Goal: Task Accomplishment & Management: Use online tool/utility

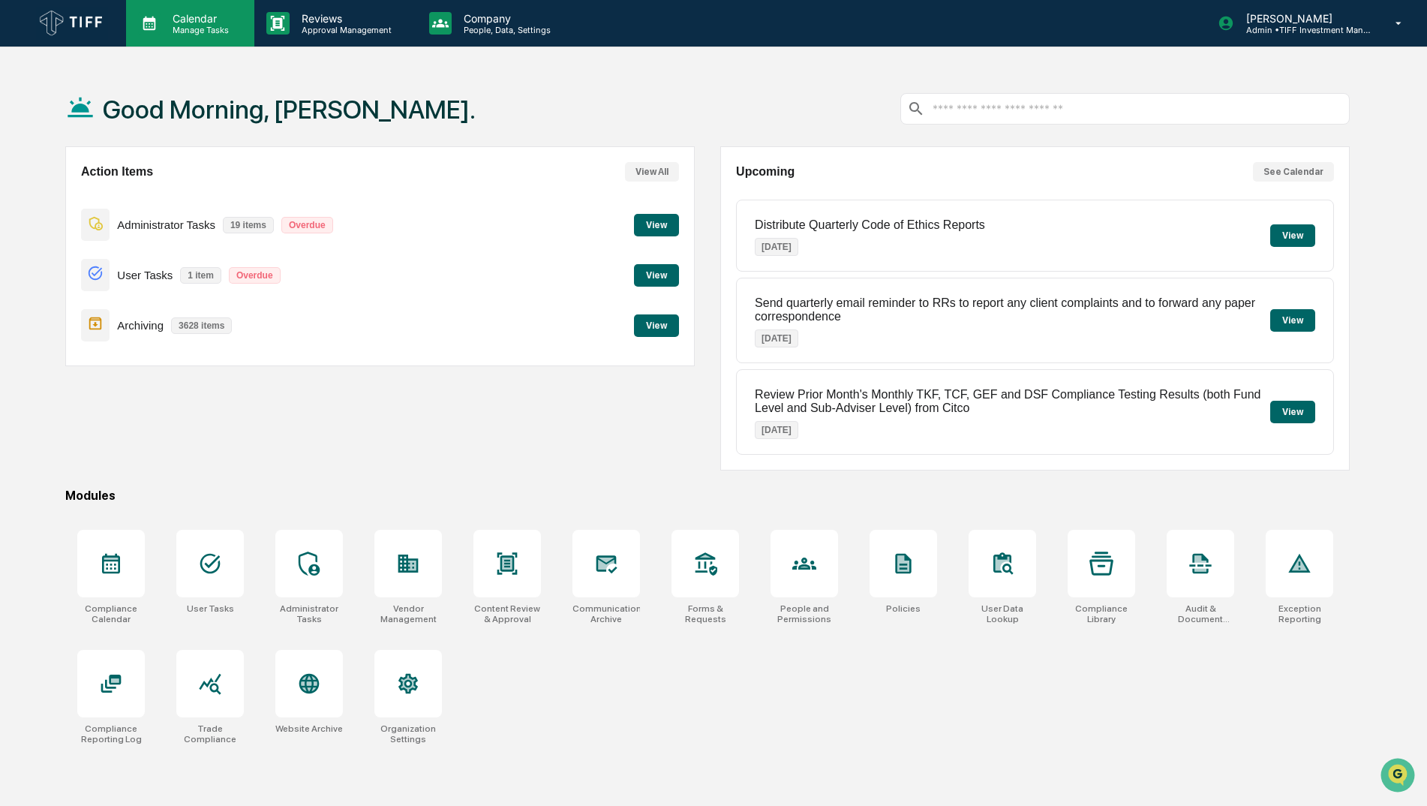
click at [191, 16] on p "Calendar" at bounding box center [199, 18] width 76 height 13
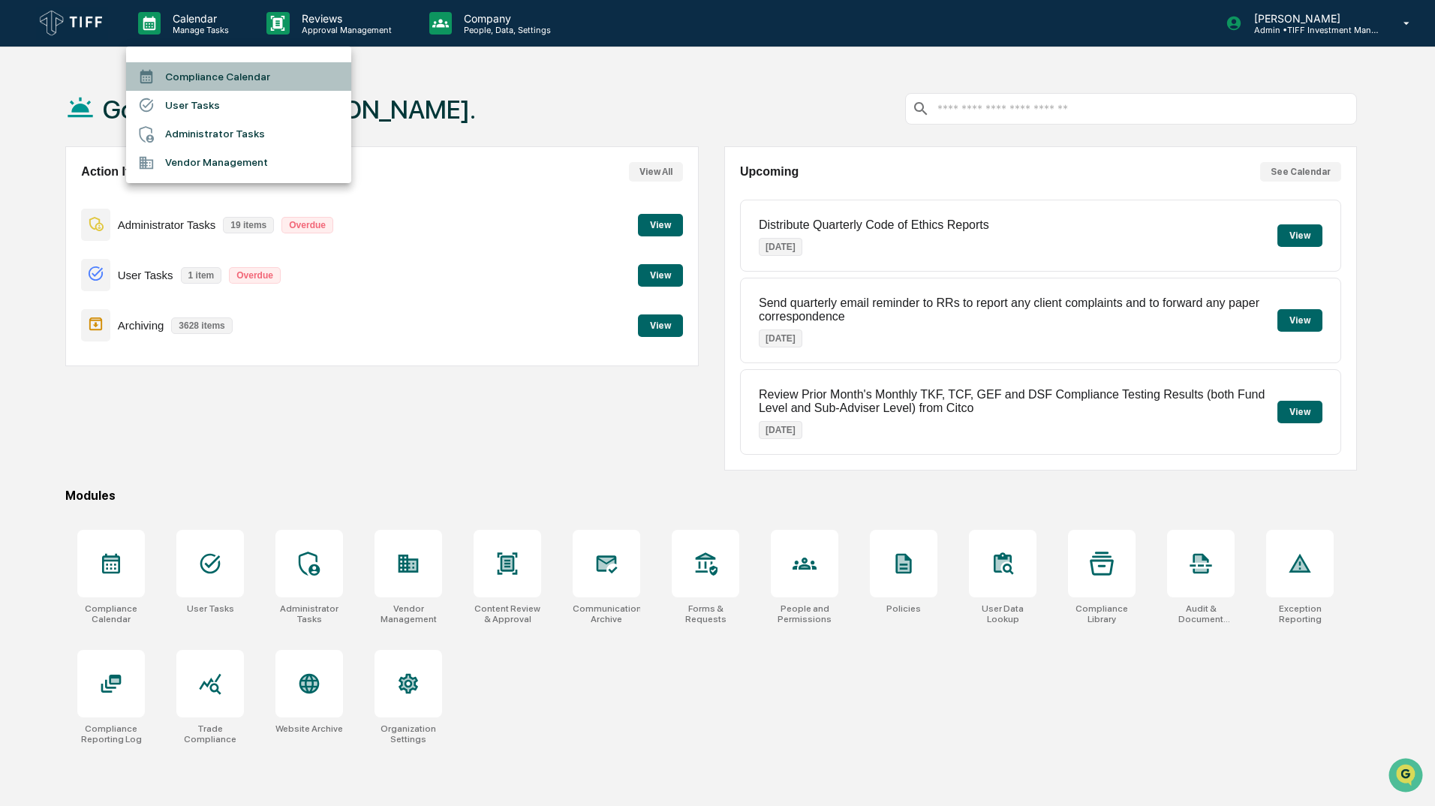
click at [228, 64] on li "Compliance Calendar" at bounding box center [238, 76] width 225 height 29
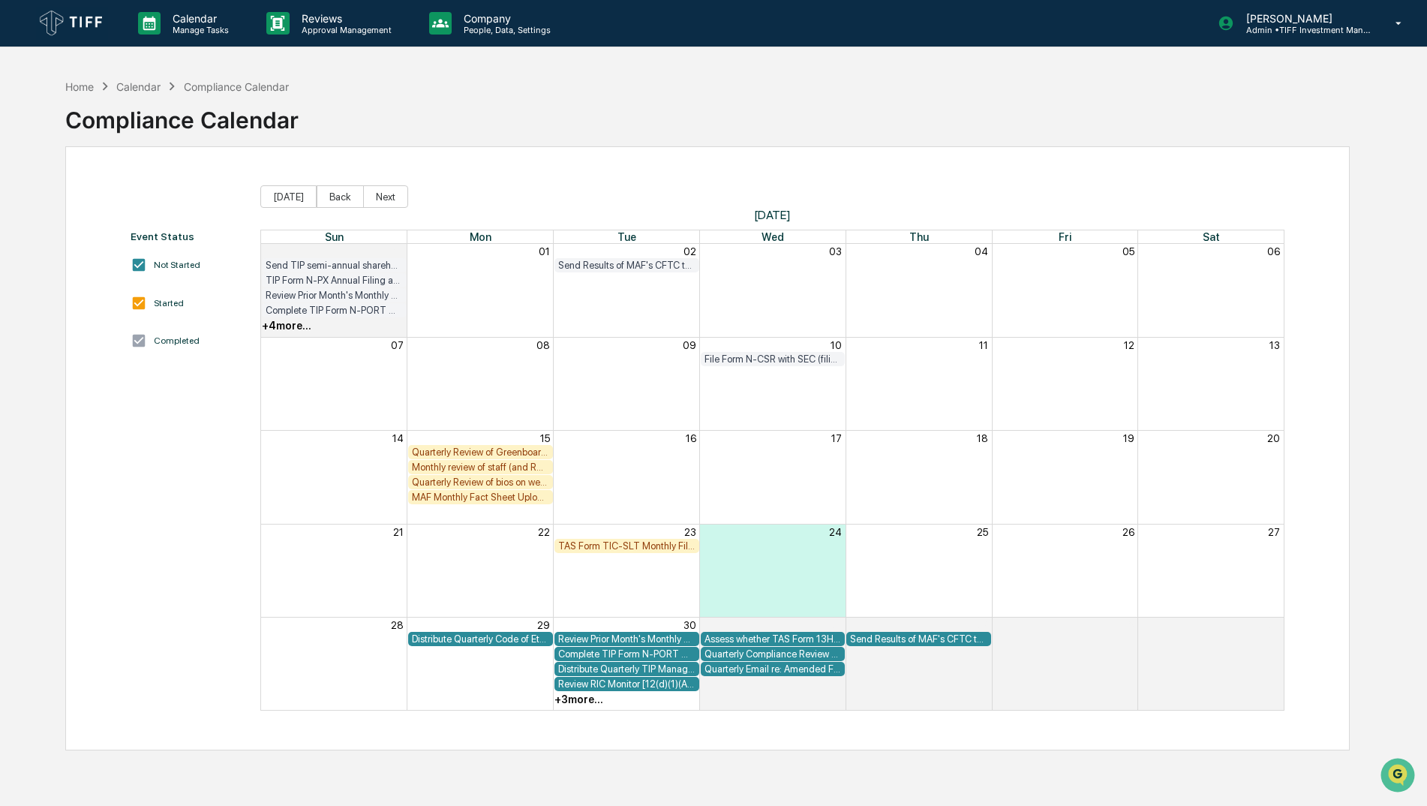
click at [618, 548] on div "TAS Form TIC-SLT Monthly Filing [FIRM DEADLINE]" at bounding box center [626, 545] width 137 height 11
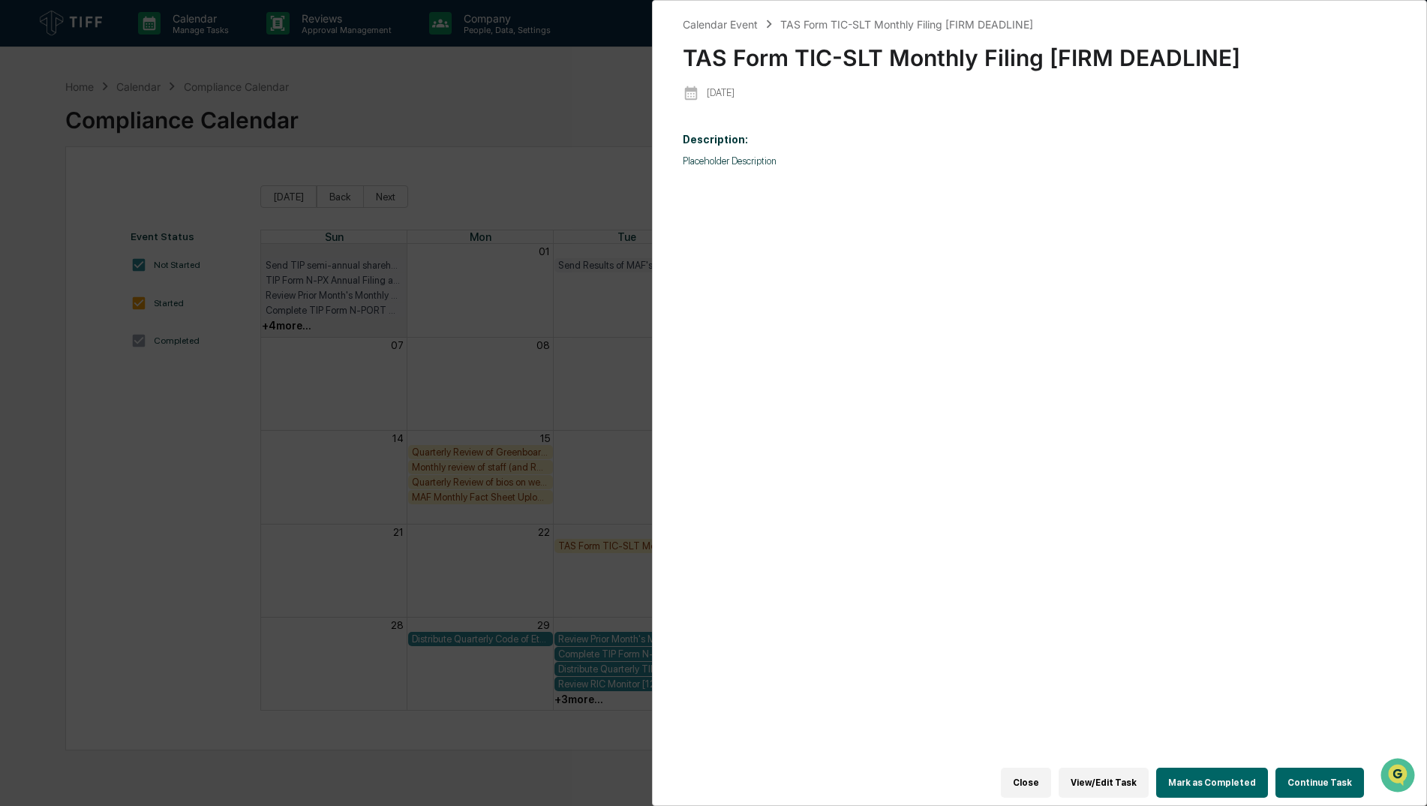
click at [1248, 775] on button "Mark as Completed" at bounding box center [1212, 783] width 112 height 30
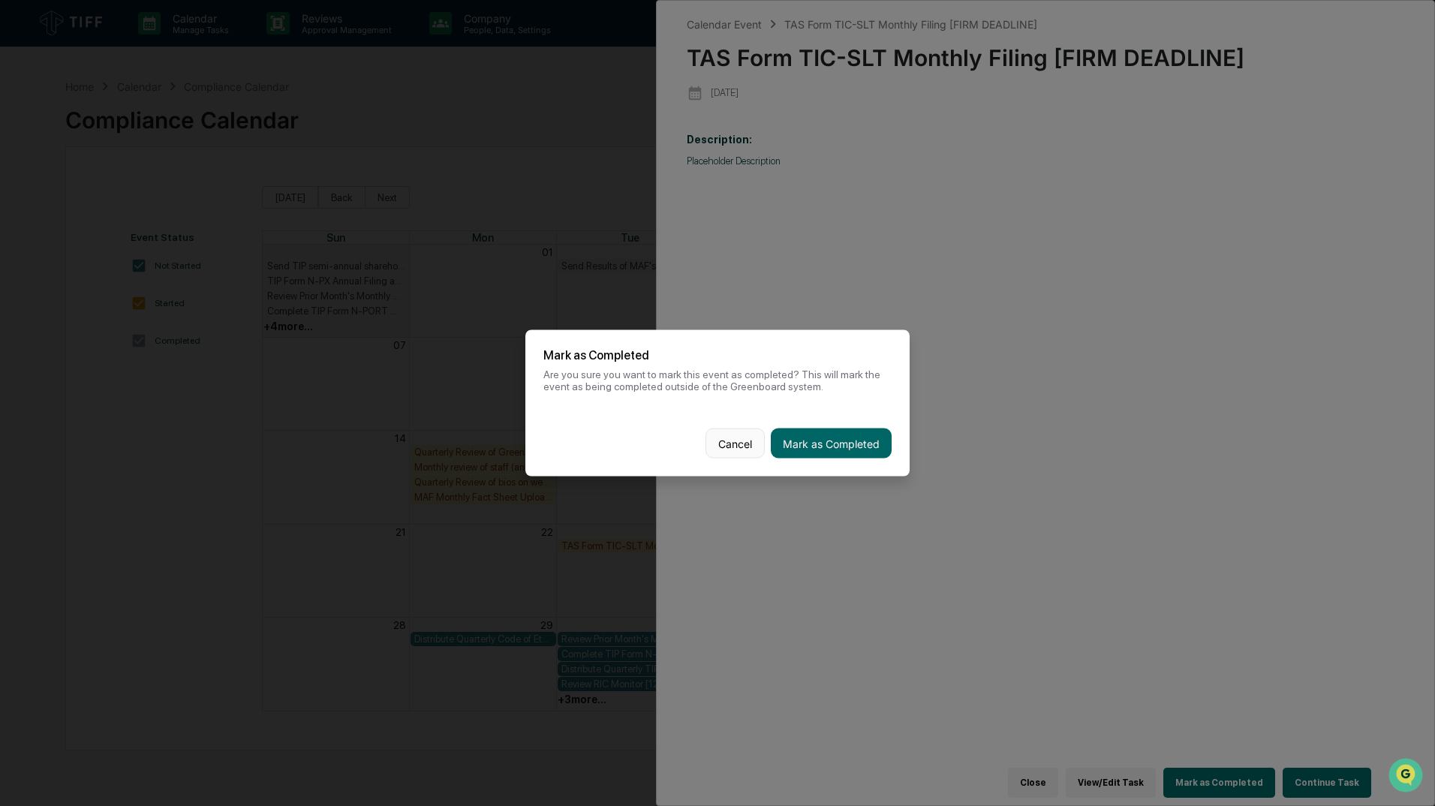
click at [743, 431] on button "Cancel" at bounding box center [734, 443] width 59 height 30
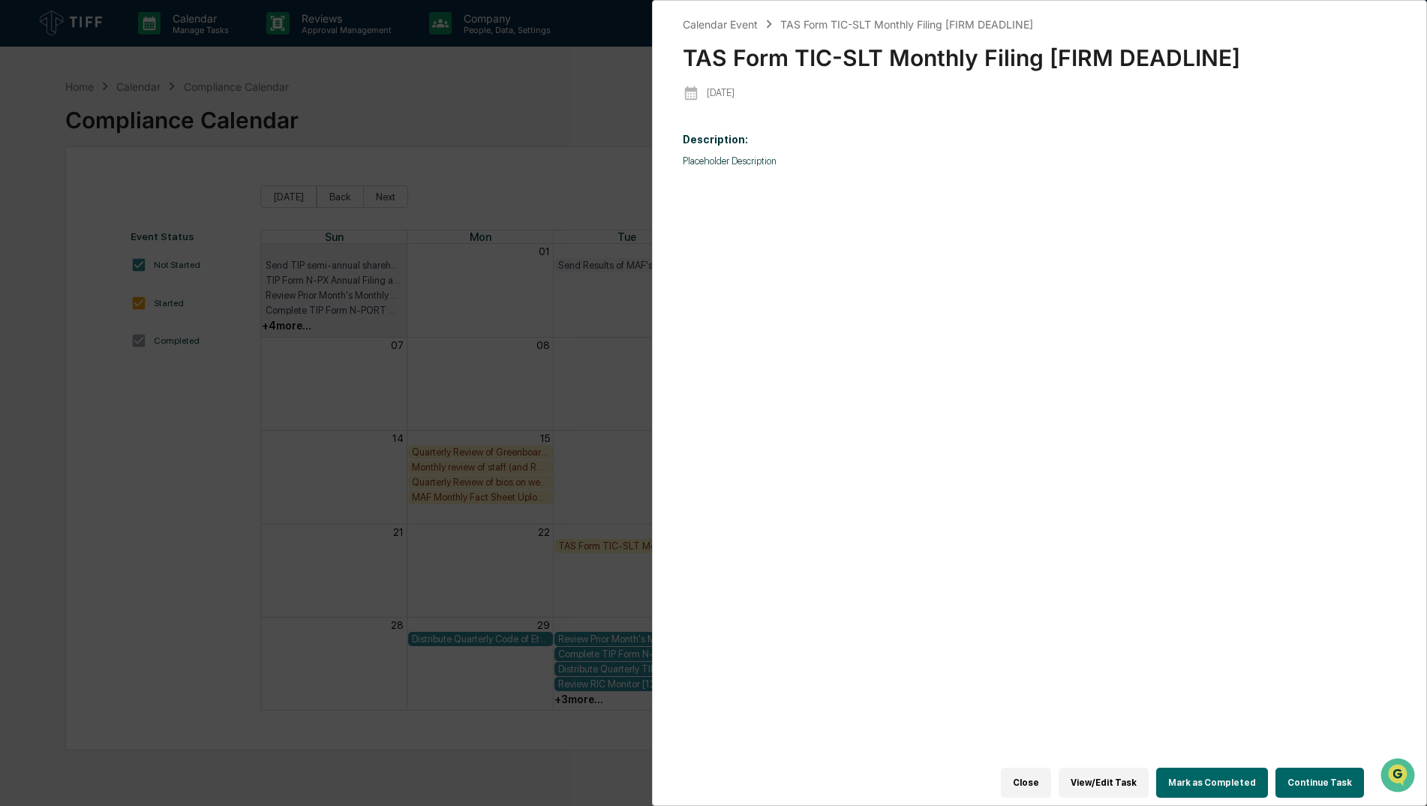
click at [1207, 774] on button "Mark as Completed" at bounding box center [1212, 783] width 112 height 30
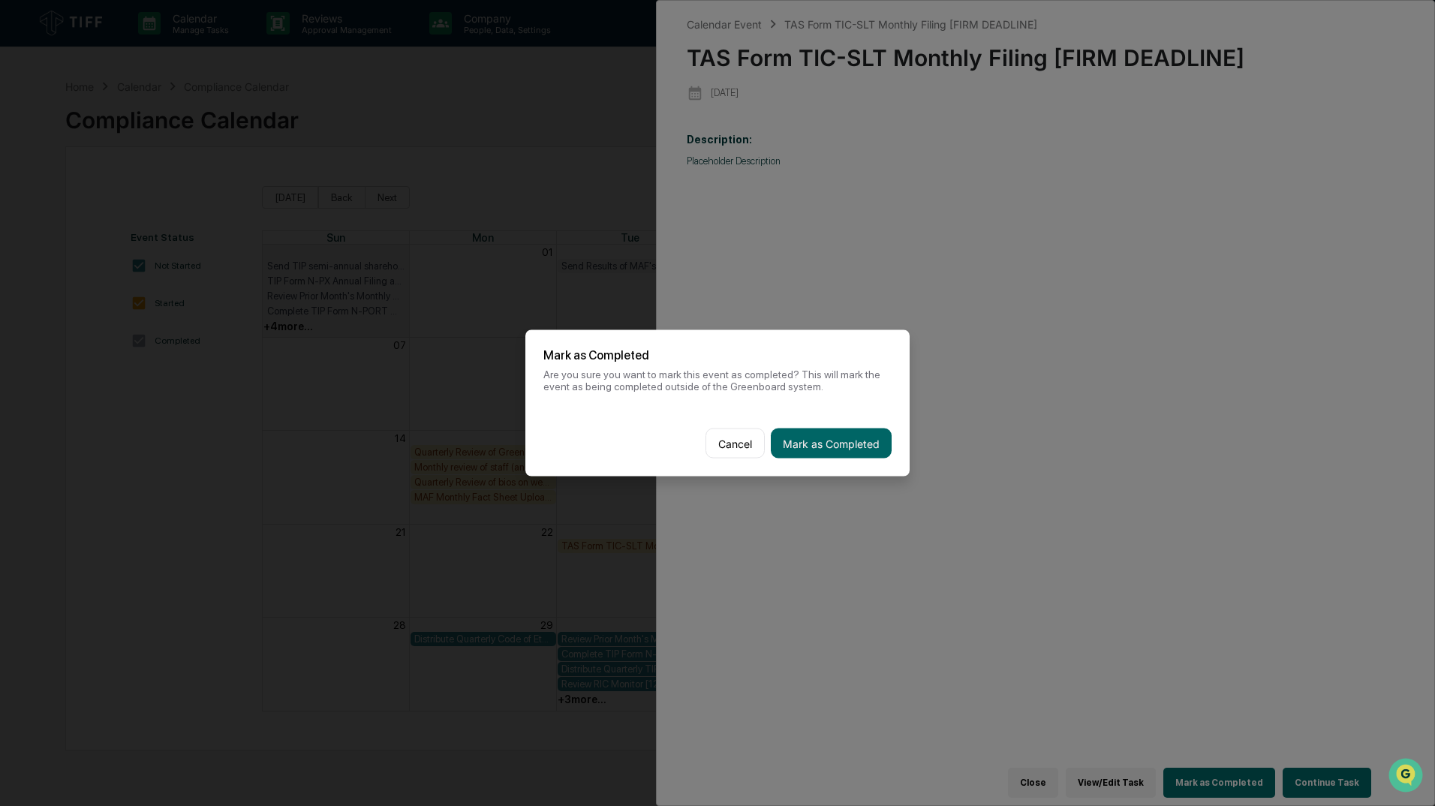
click at [843, 446] on button "Mark as Completed" at bounding box center [831, 443] width 121 height 30
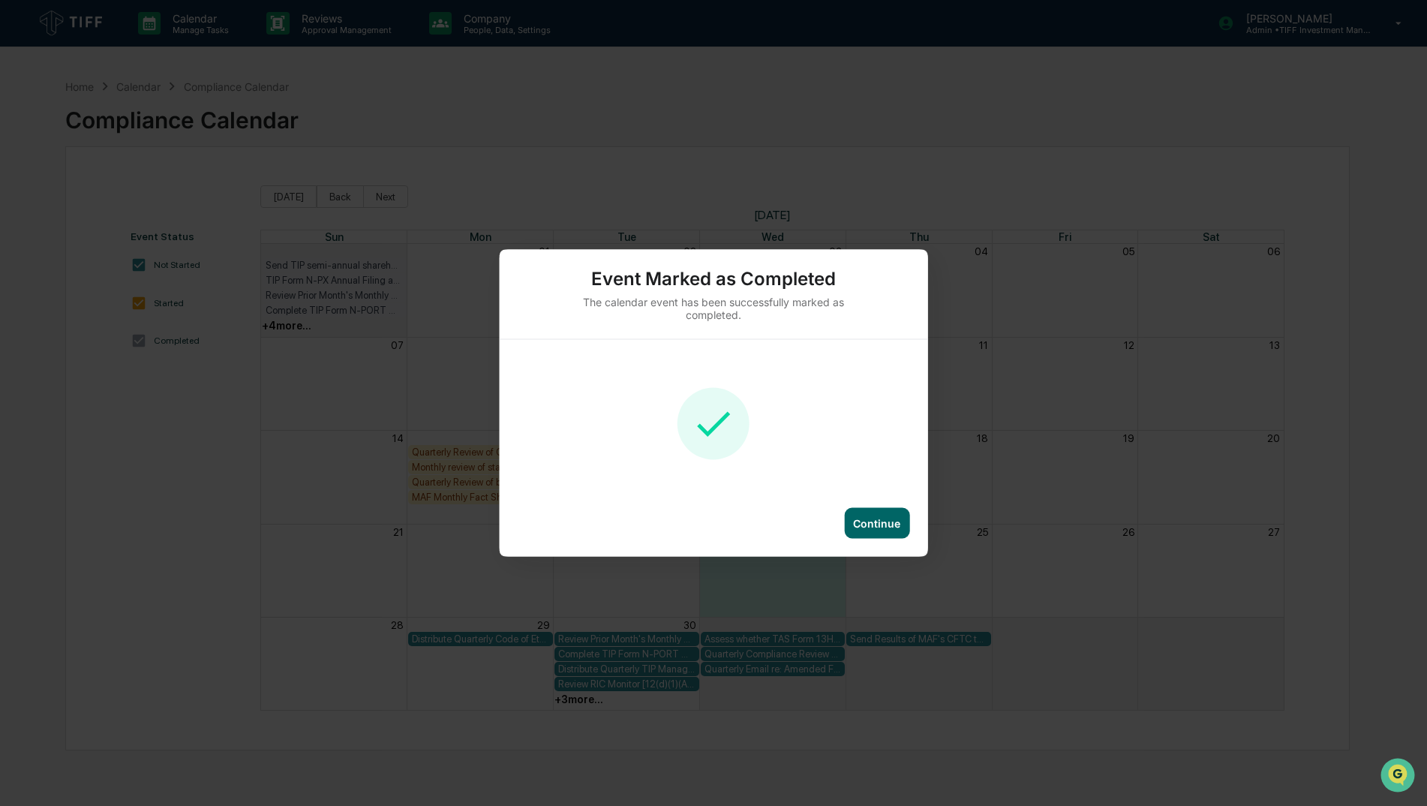
click at [888, 521] on div "Continue" at bounding box center [876, 523] width 47 height 13
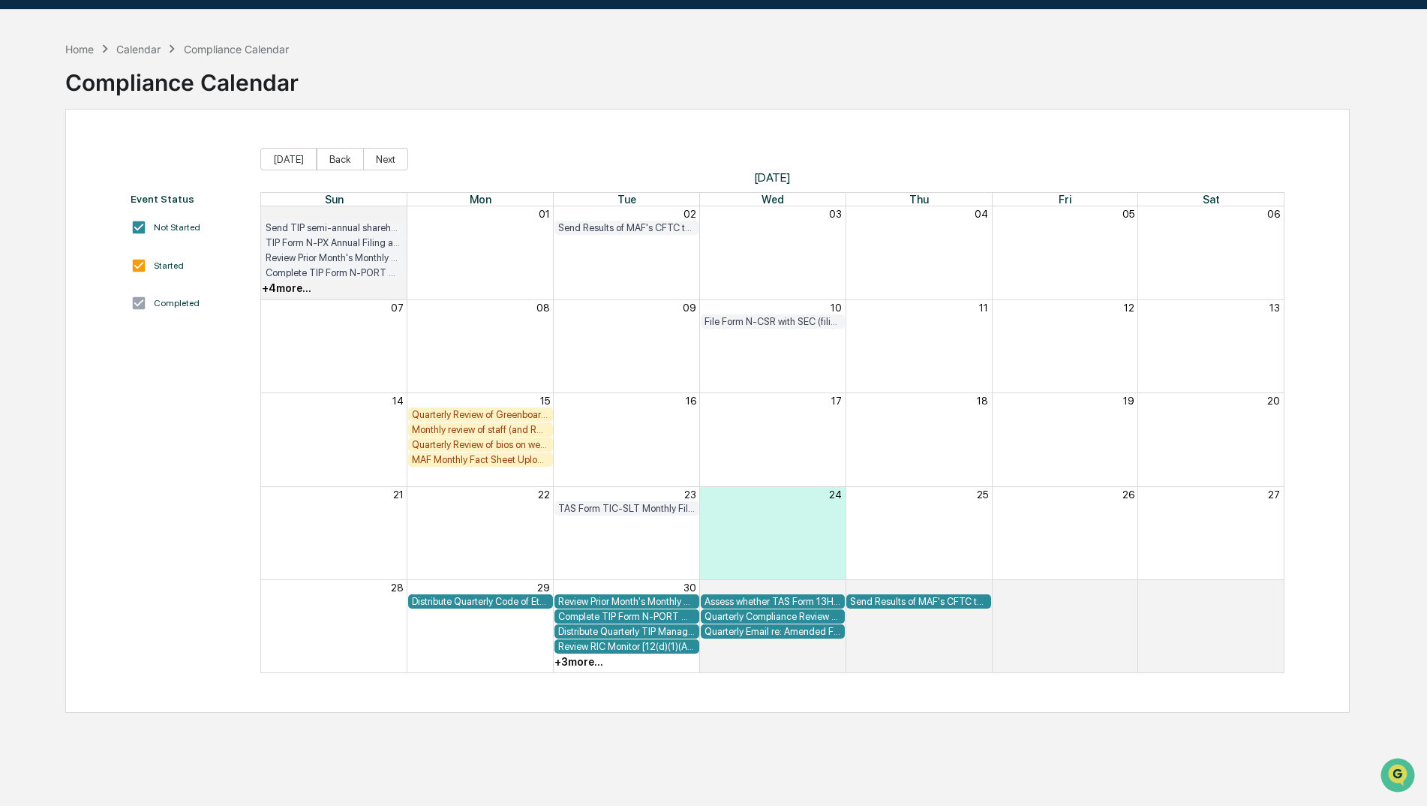
scroll to position [71, 0]
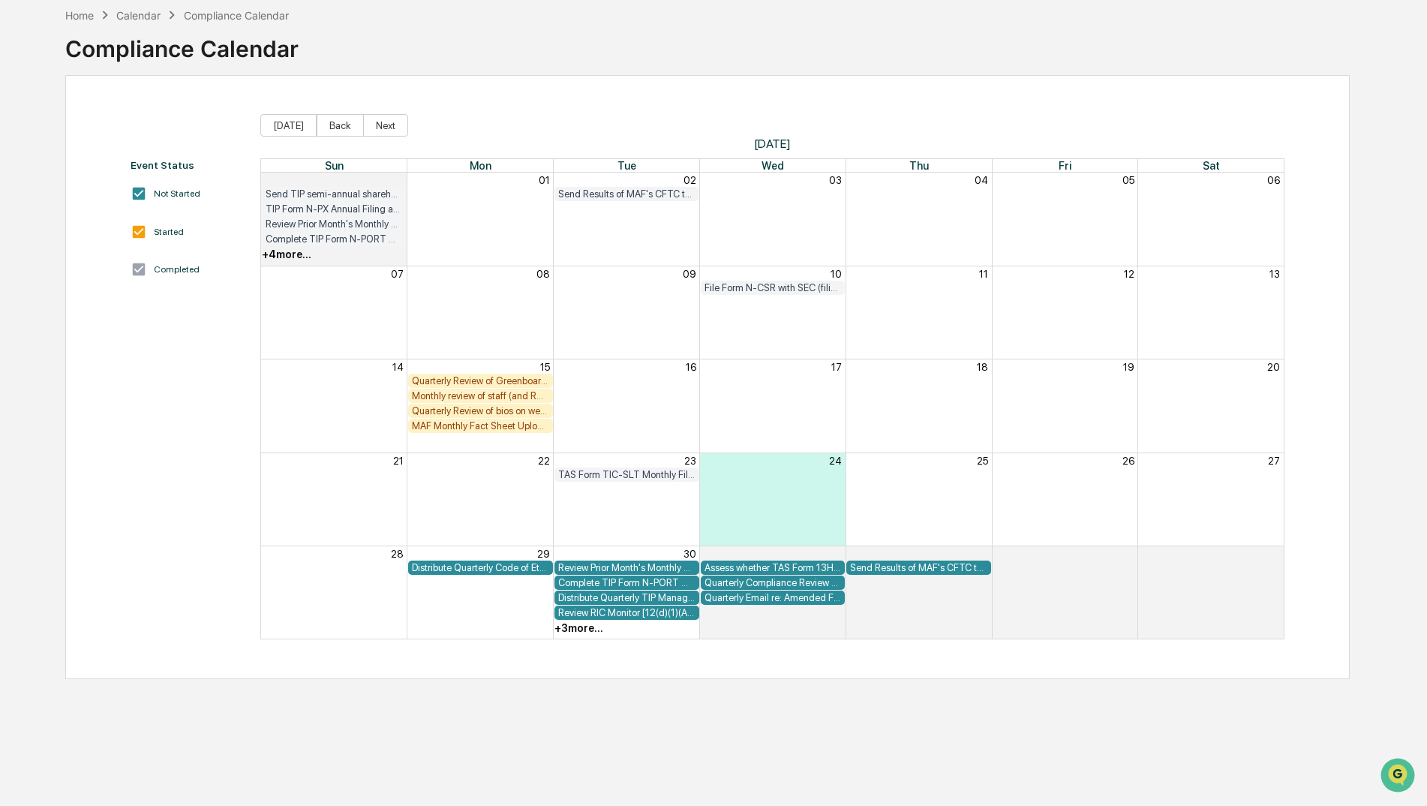
click at [533, 426] on div "MAF Monthly Fact Sheet Upload to Foreside" at bounding box center [480, 425] width 137 height 11
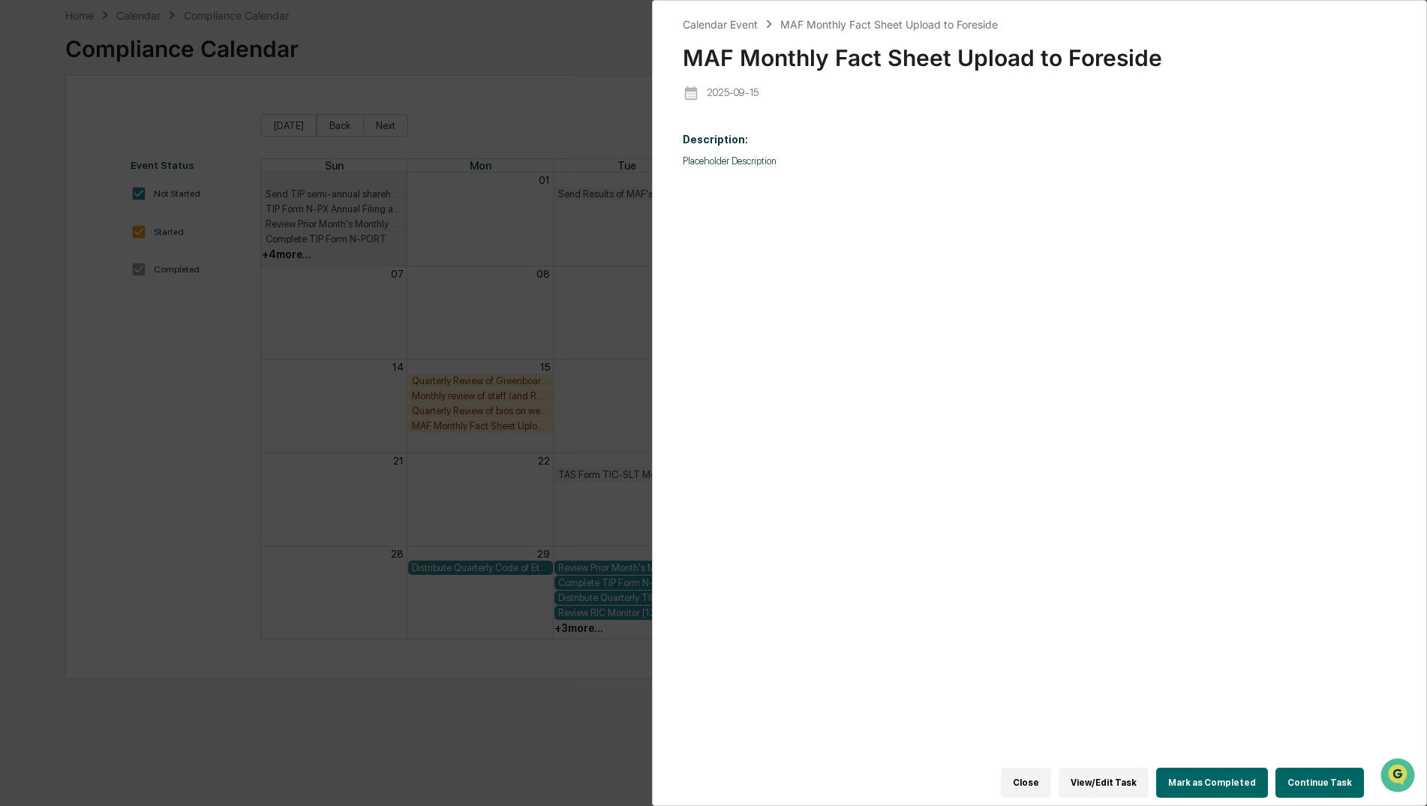
click at [1040, 777] on button "Close" at bounding box center [1026, 783] width 50 height 30
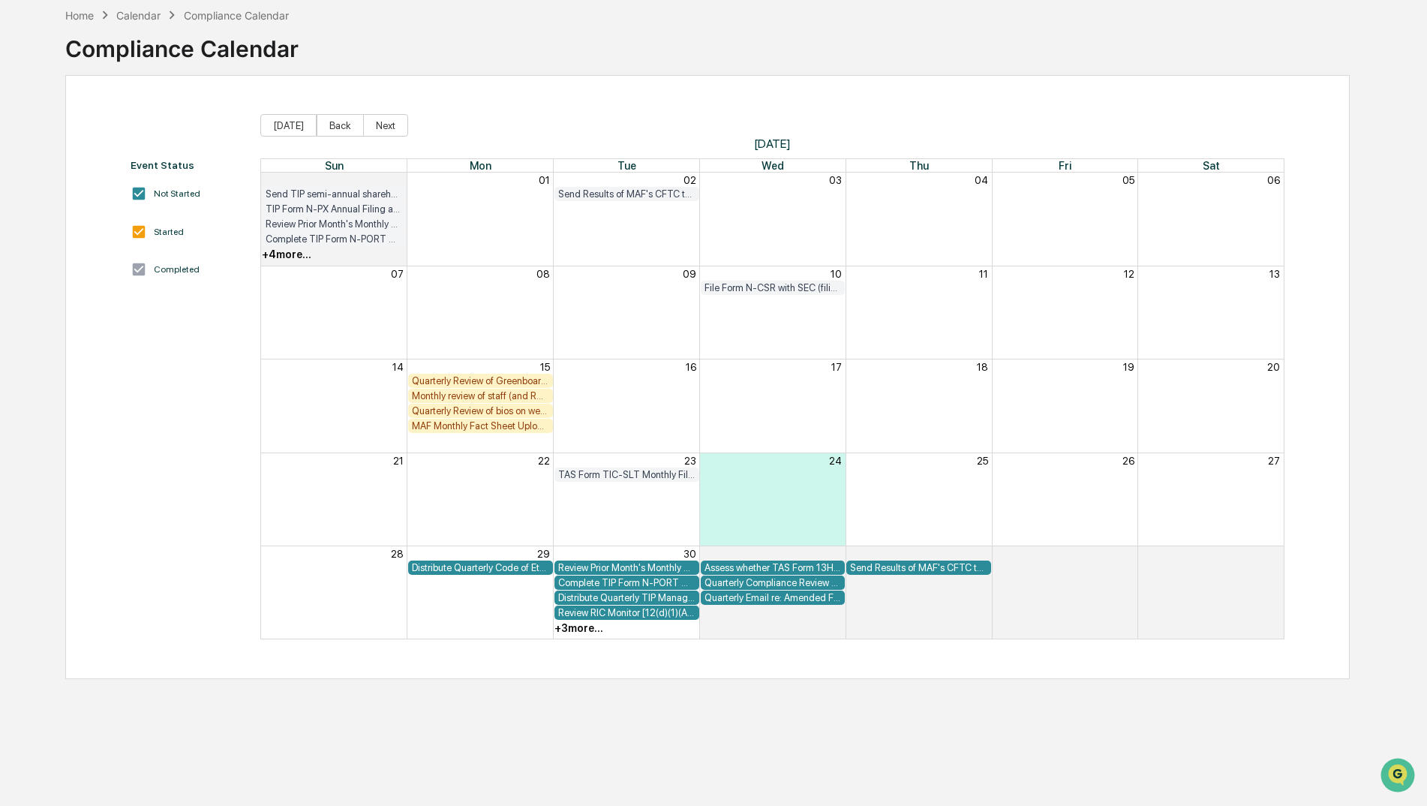
click at [530, 383] on div "Quarterly Review of Greenboard to confirm compliance policies and procedures ar…" at bounding box center [480, 380] width 137 height 11
